Goal: Task Accomplishment & Management: Manage account settings

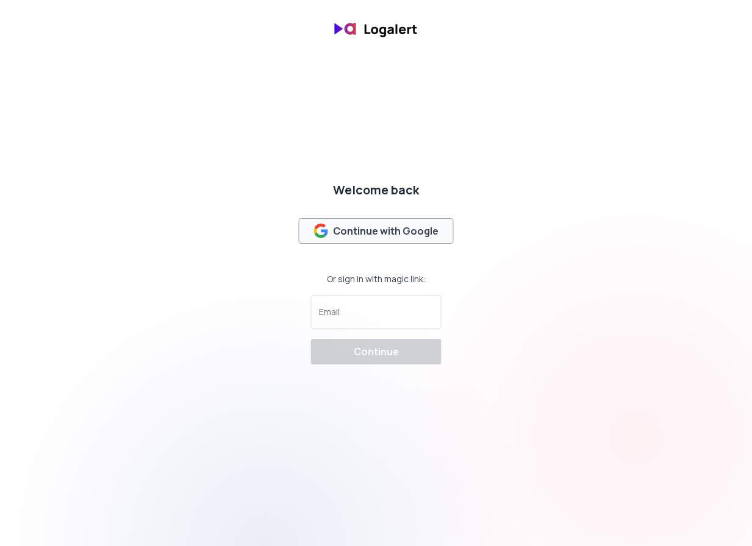
click at [335, 237] on div "Continue with Google" at bounding box center [375, 231] width 125 height 15
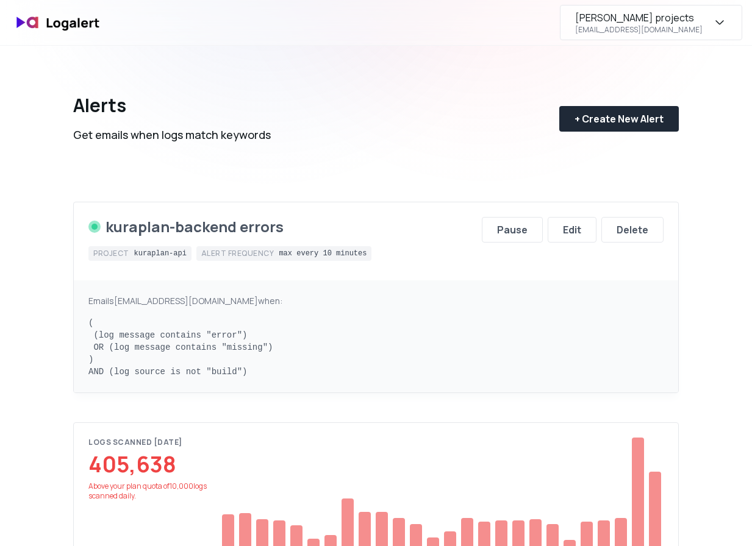
click at [681, 22] on div "[PERSON_NAME] projects" at bounding box center [634, 17] width 119 height 15
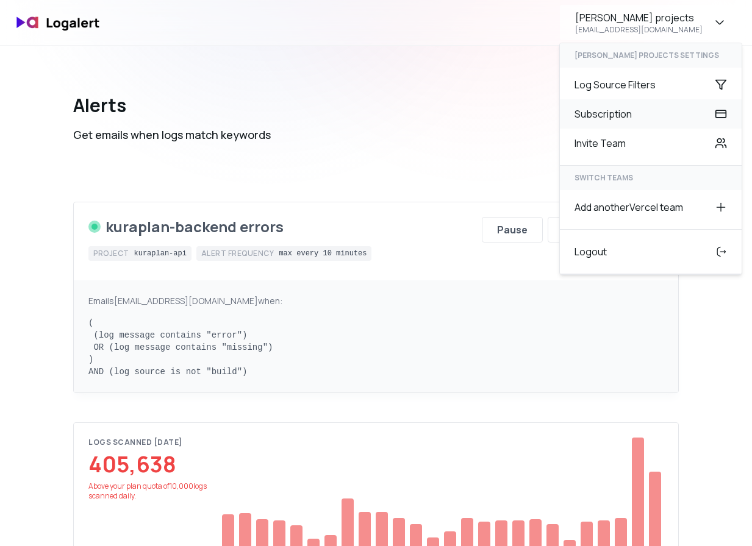
click at [653, 110] on div "Subscription" at bounding box center [651, 113] width 182 height 29
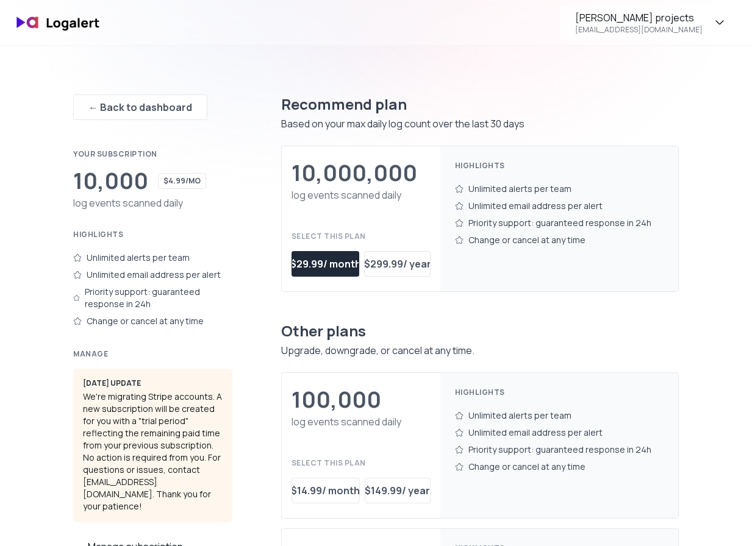
click at [249, 129] on div "← Back to dashboard Your subscription 10,000 $4.99/mo log events scanned daily …" at bounding box center [375, 380] width 605 height 668
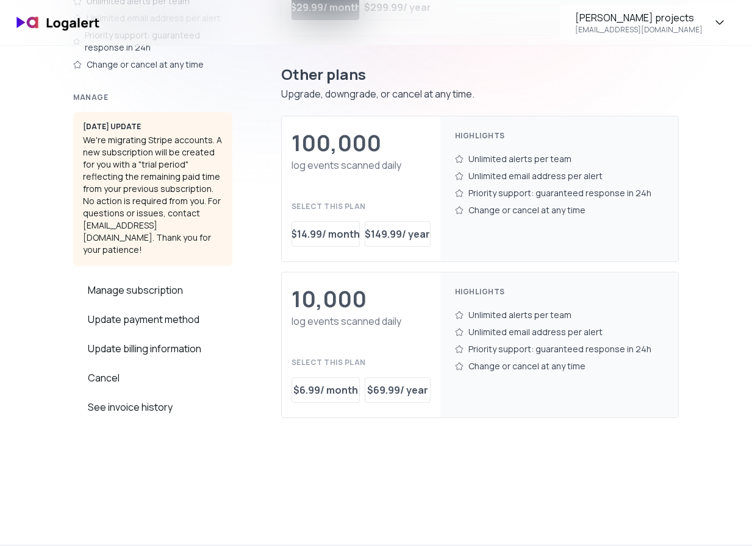
scroll to position [247, 0]
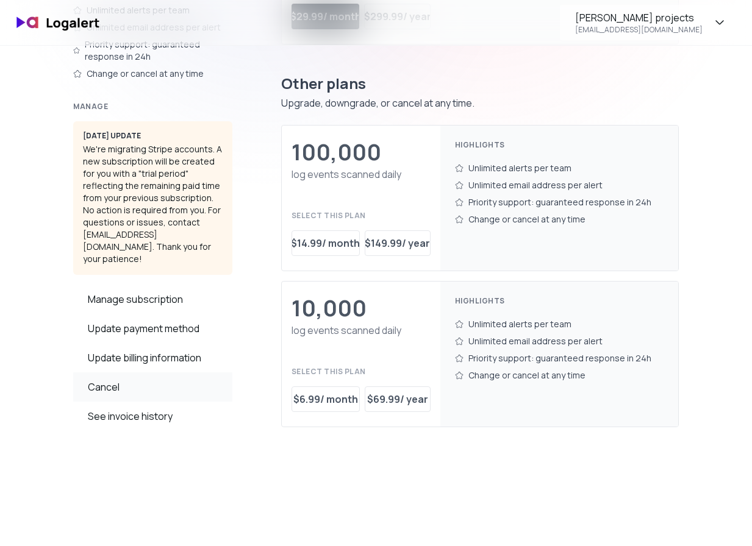
click at [118, 379] on div "Cancel" at bounding box center [152, 386] width 159 height 29
